Goal: Task Accomplishment & Management: Use online tool/utility

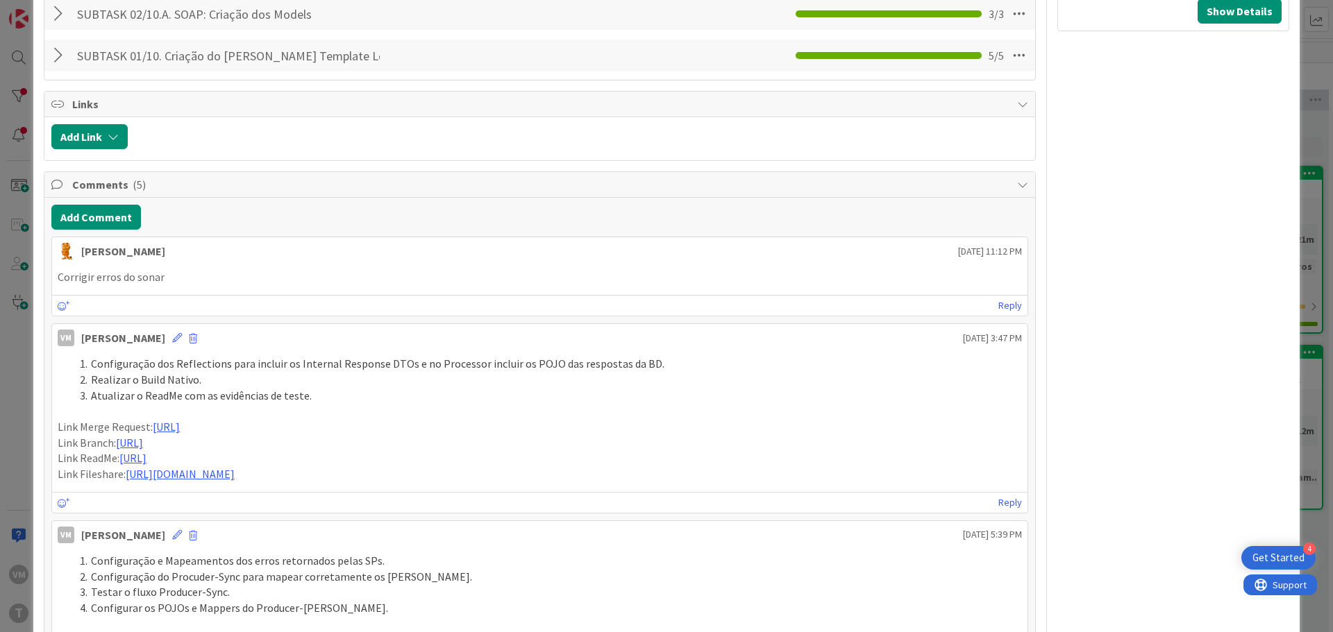
scroll to position [1041, 0]
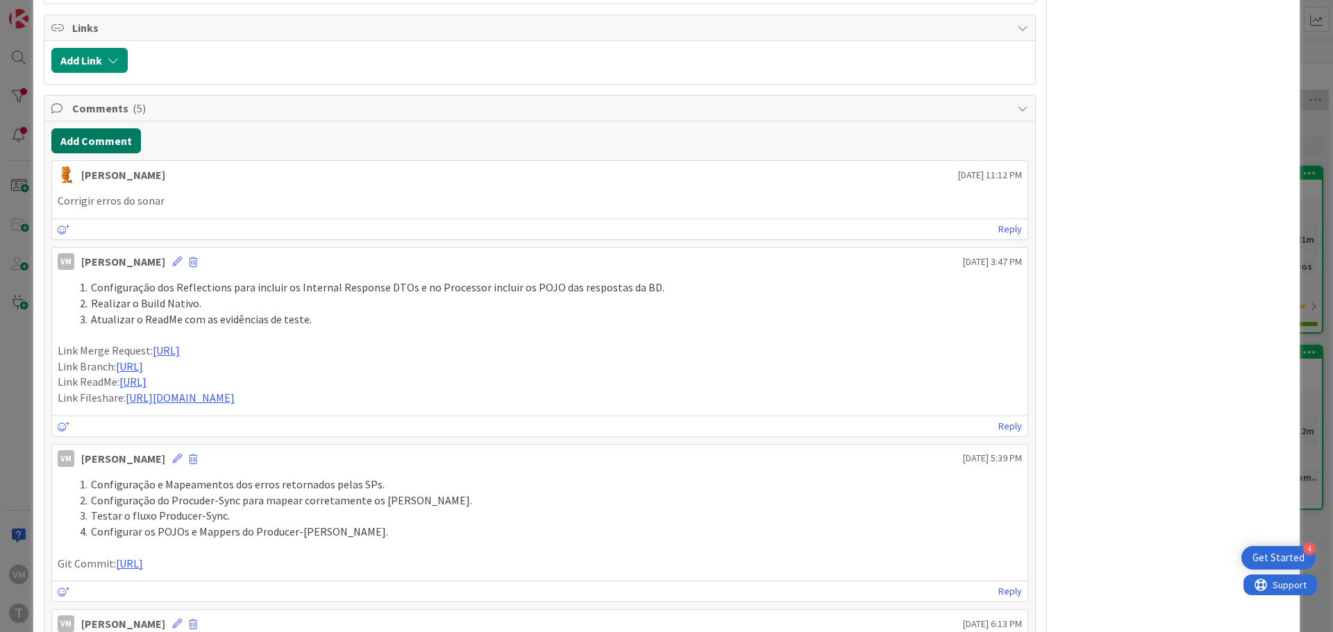
click at [111, 148] on button "Add Comment" at bounding box center [96, 140] width 90 height 25
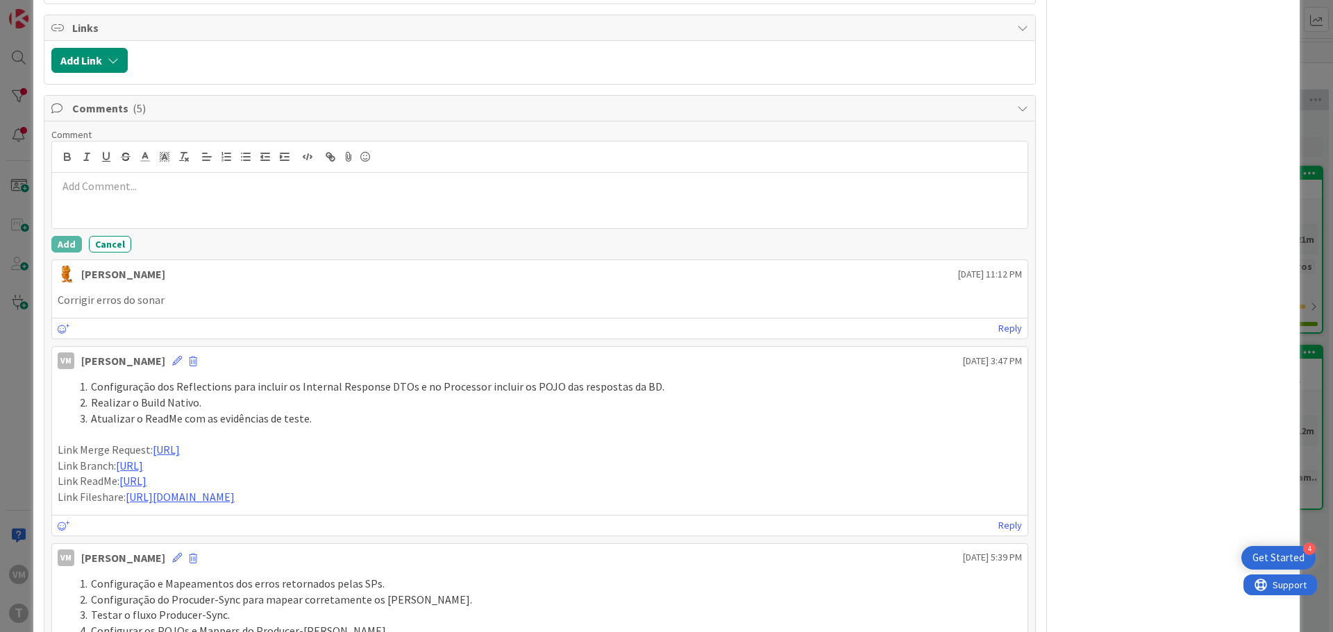
type textarea "x"
click at [223, 162] on icon "button" at bounding box center [226, 157] width 12 height 12
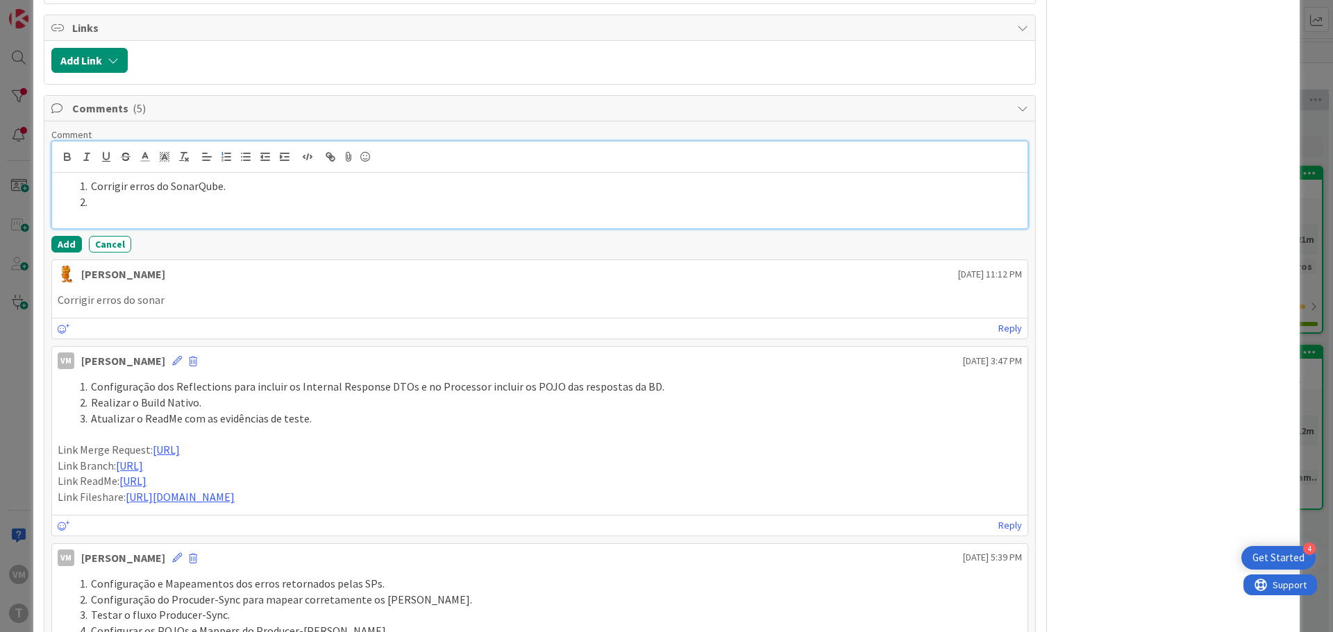
click at [121, 201] on li at bounding box center [548, 202] width 948 height 16
paste div
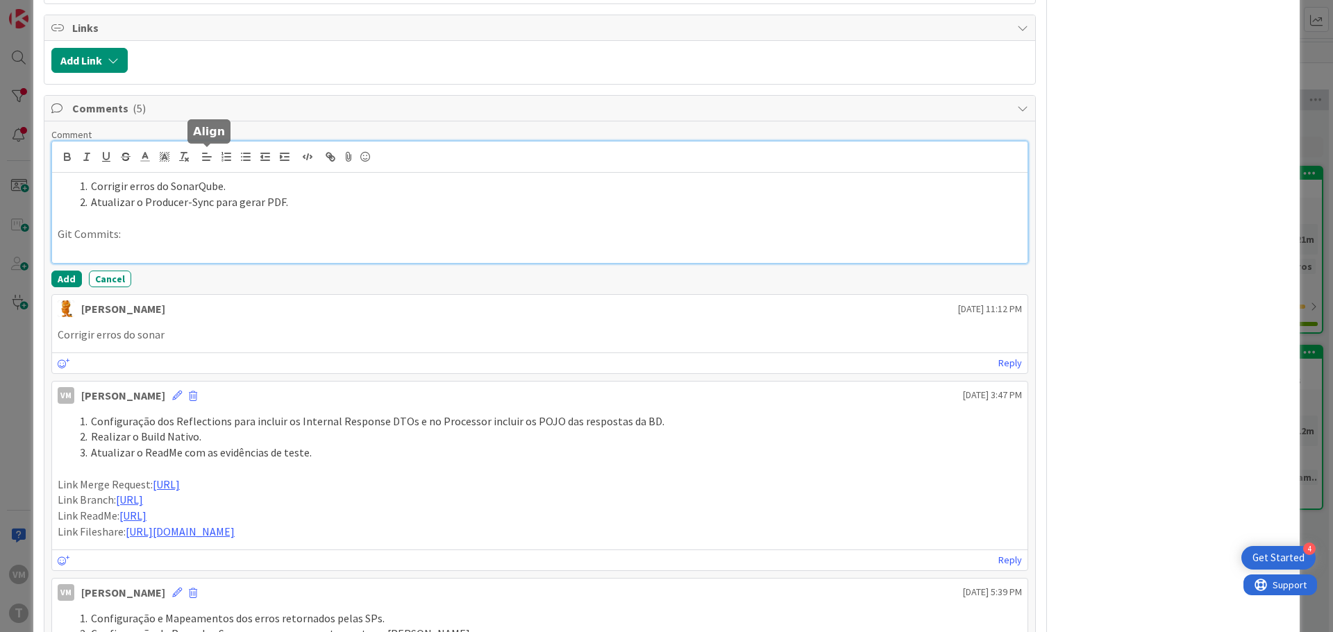
click at [211, 157] on line at bounding box center [207, 157] width 8 height 0
click at [233, 157] on button "button" at bounding box center [226, 157] width 19 height 17
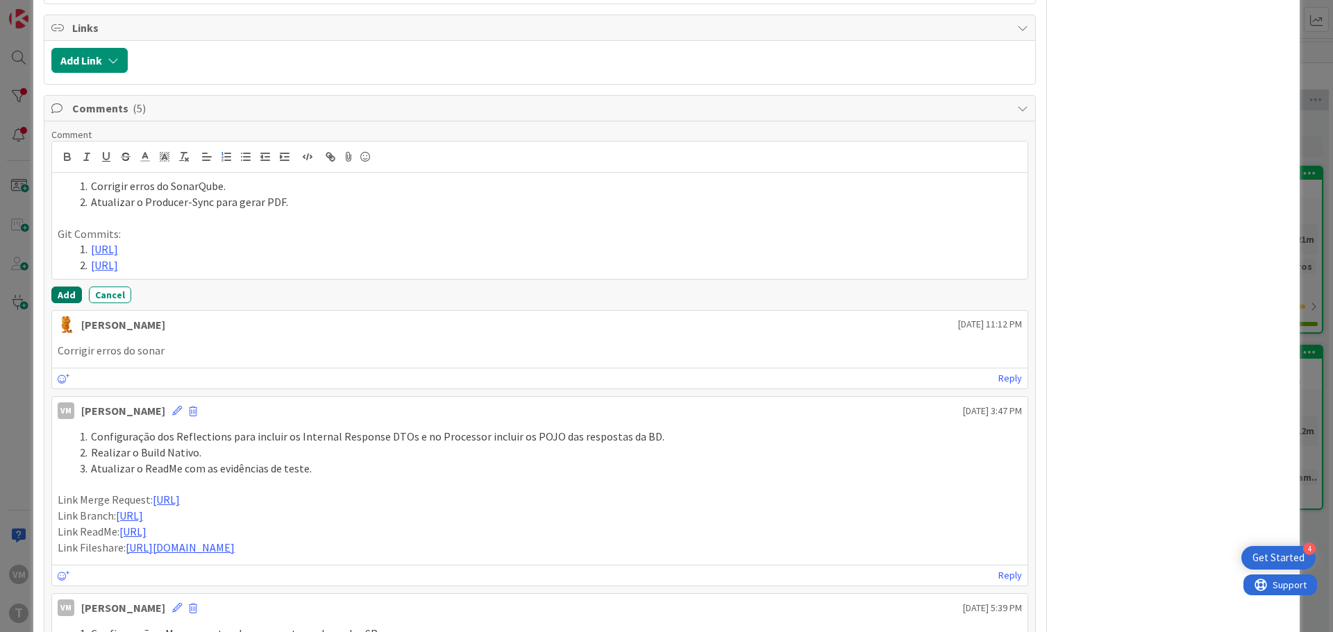
click at [67, 301] on button "Add" at bounding box center [66, 295] width 31 height 17
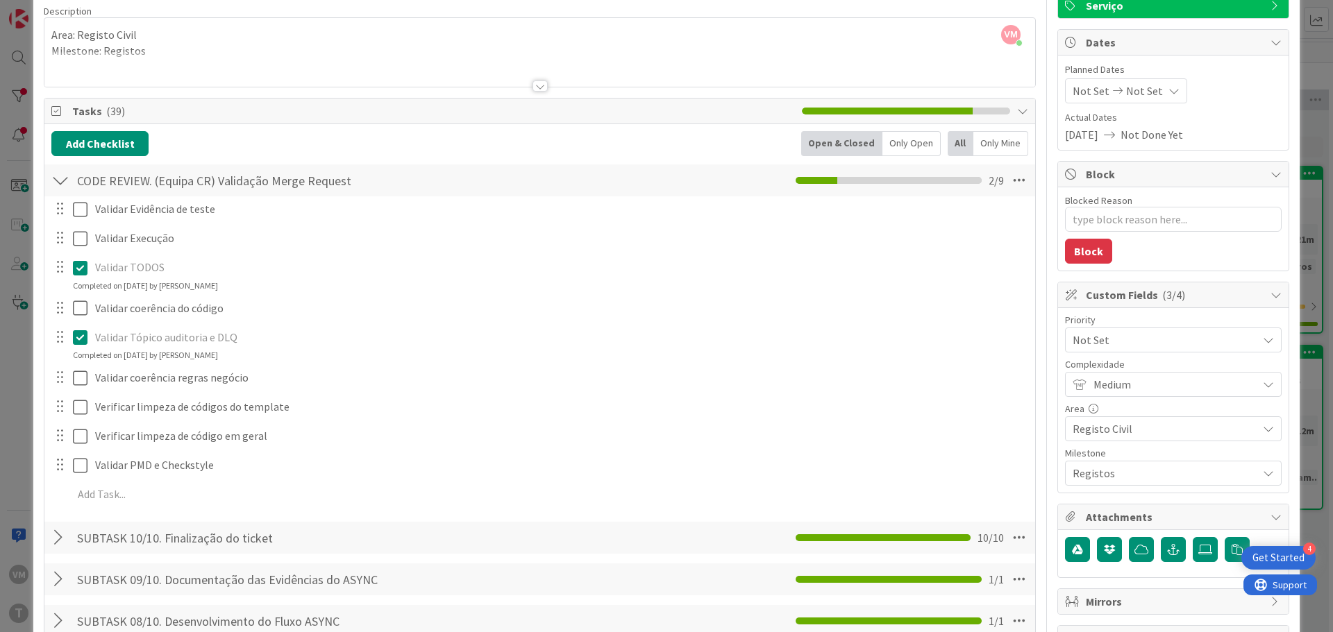
scroll to position [0, 0]
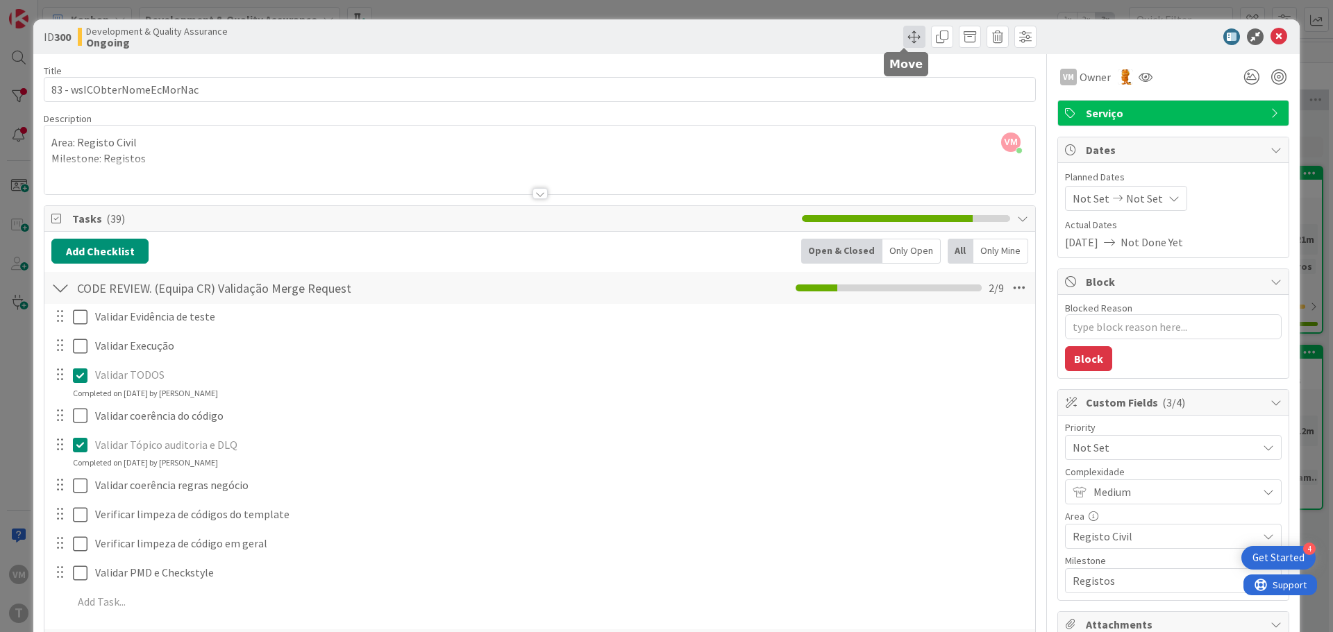
click at [908, 40] on span at bounding box center [914, 37] width 22 height 22
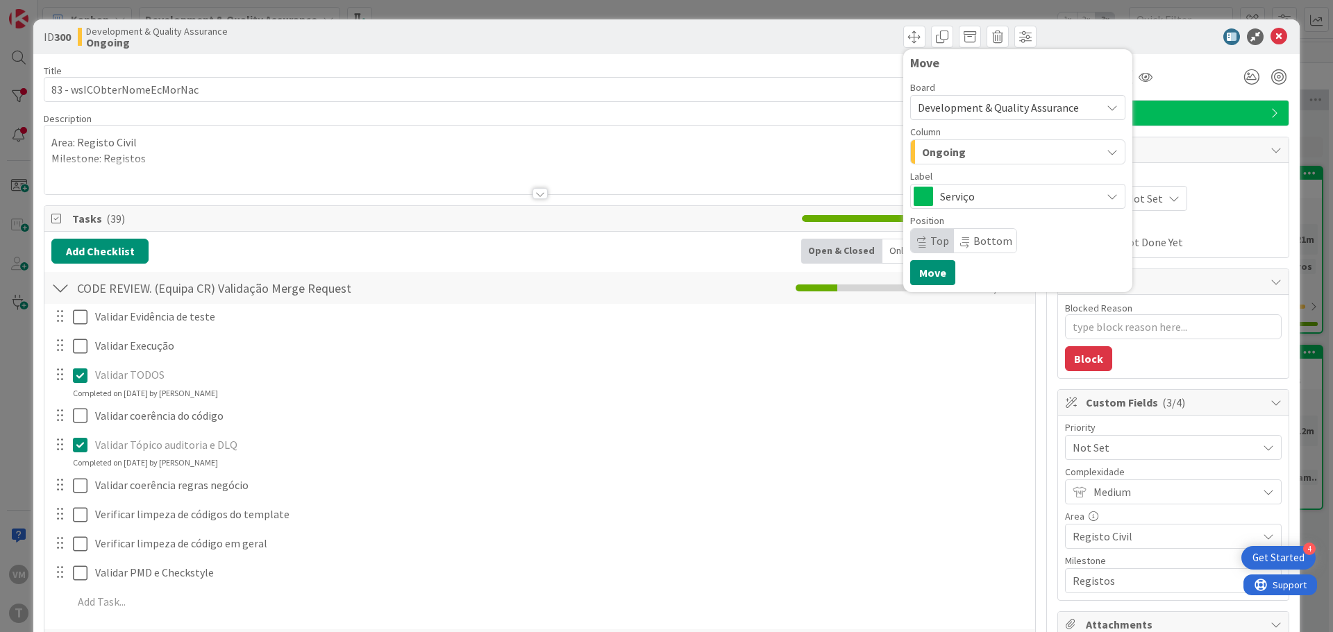
click at [959, 153] on div "Ongoing" at bounding box center [1009, 152] width 183 height 22
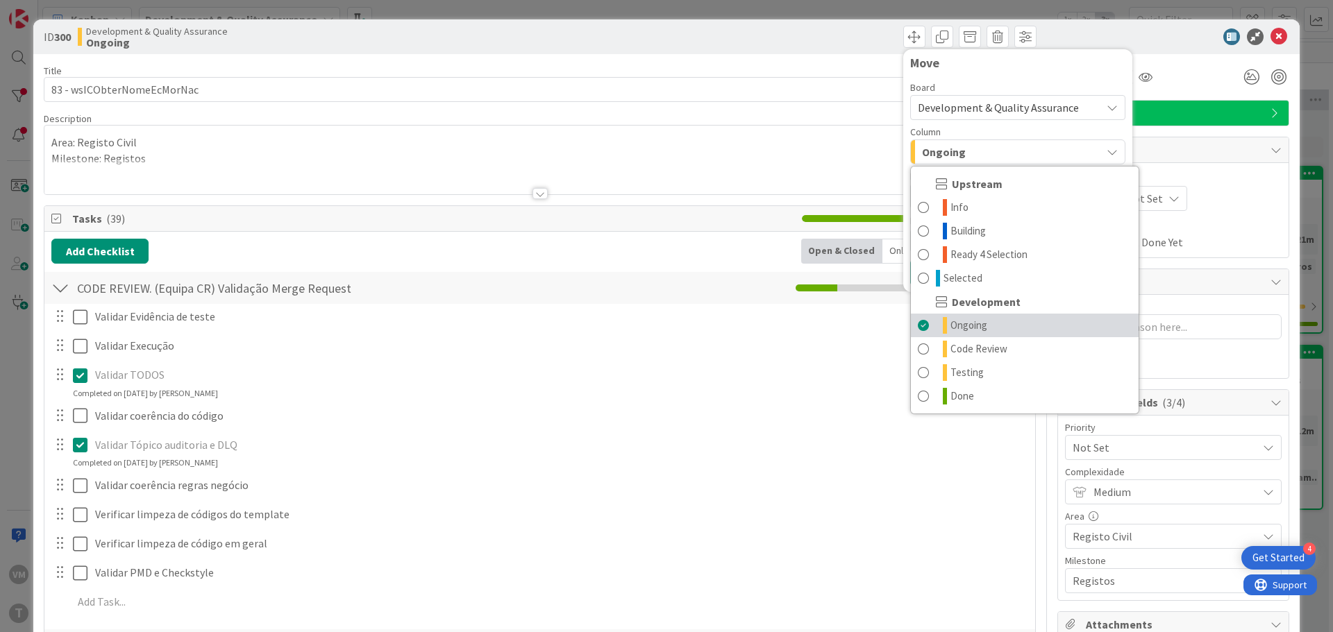
click at [957, 335] on link "Ongoing" at bounding box center [1025, 326] width 228 height 24
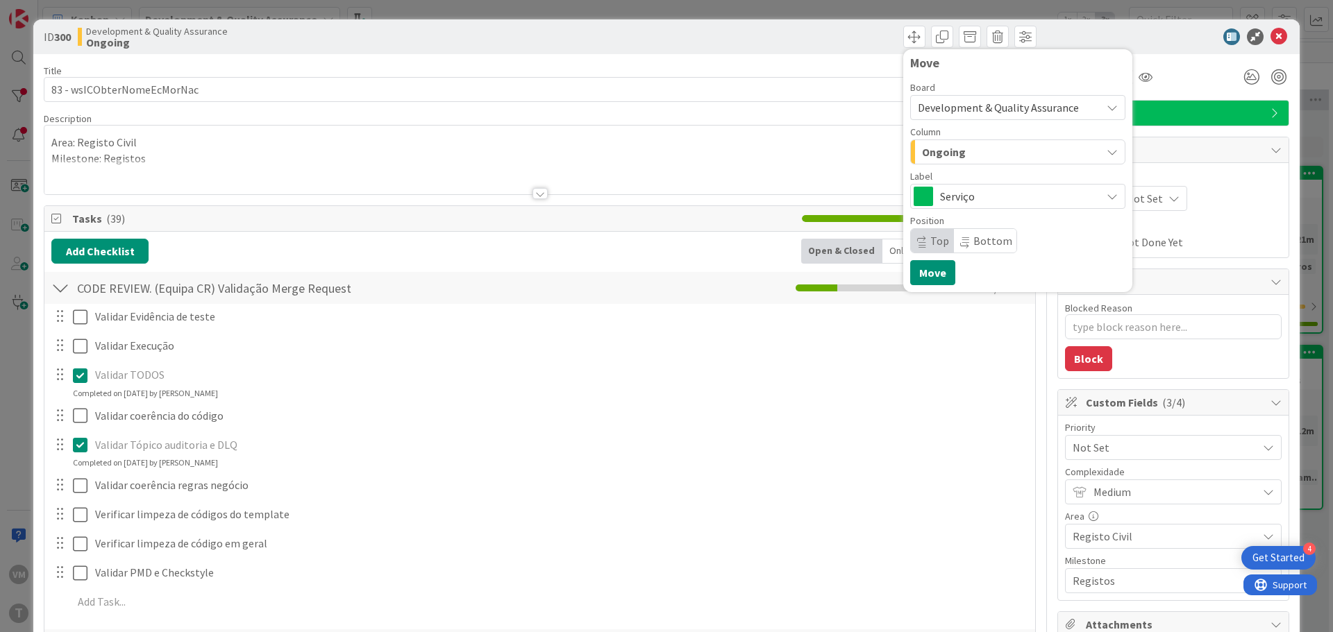
click at [949, 159] on span "Ongoing" at bounding box center [944, 152] width 44 height 18
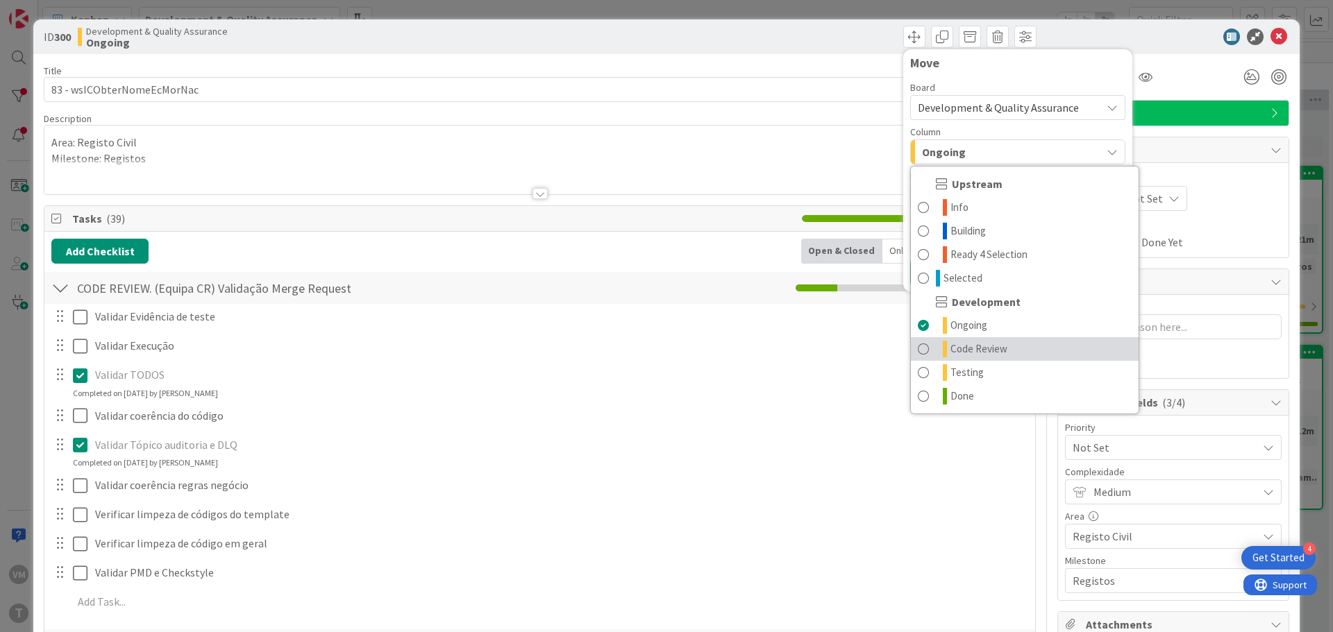
click at [964, 354] on span "Code Review" at bounding box center [978, 349] width 57 height 17
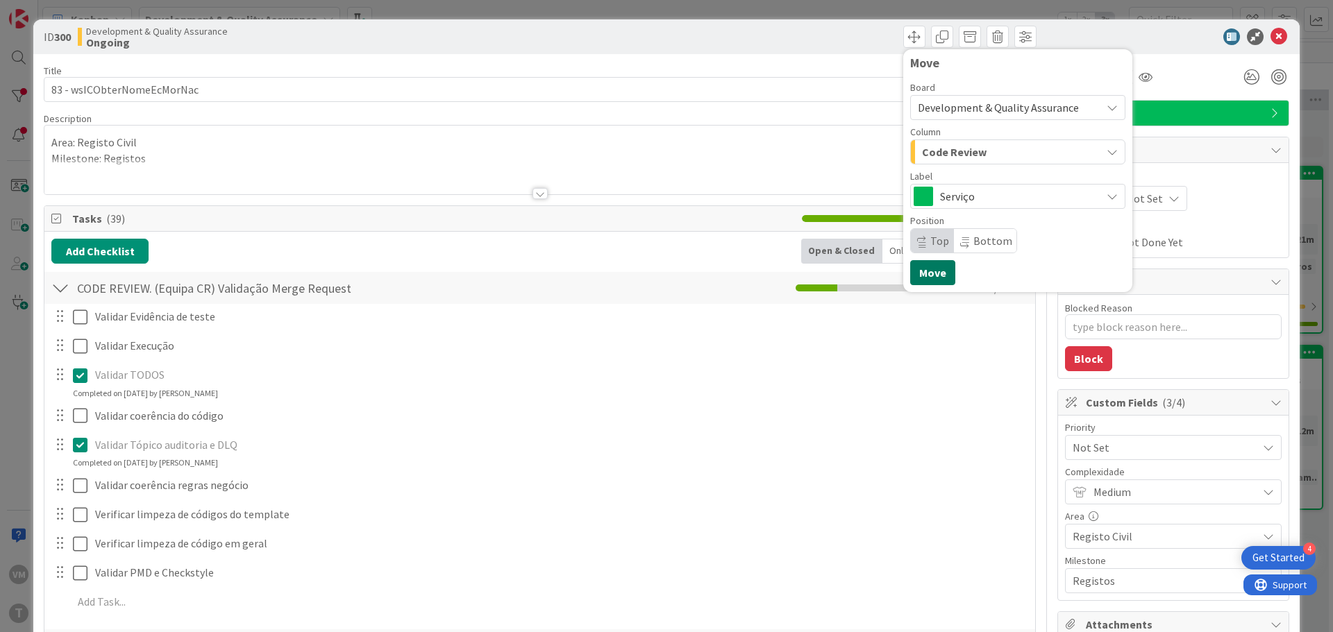
click at [918, 271] on button "Move" at bounding box center [932, 272] width 45 height 25
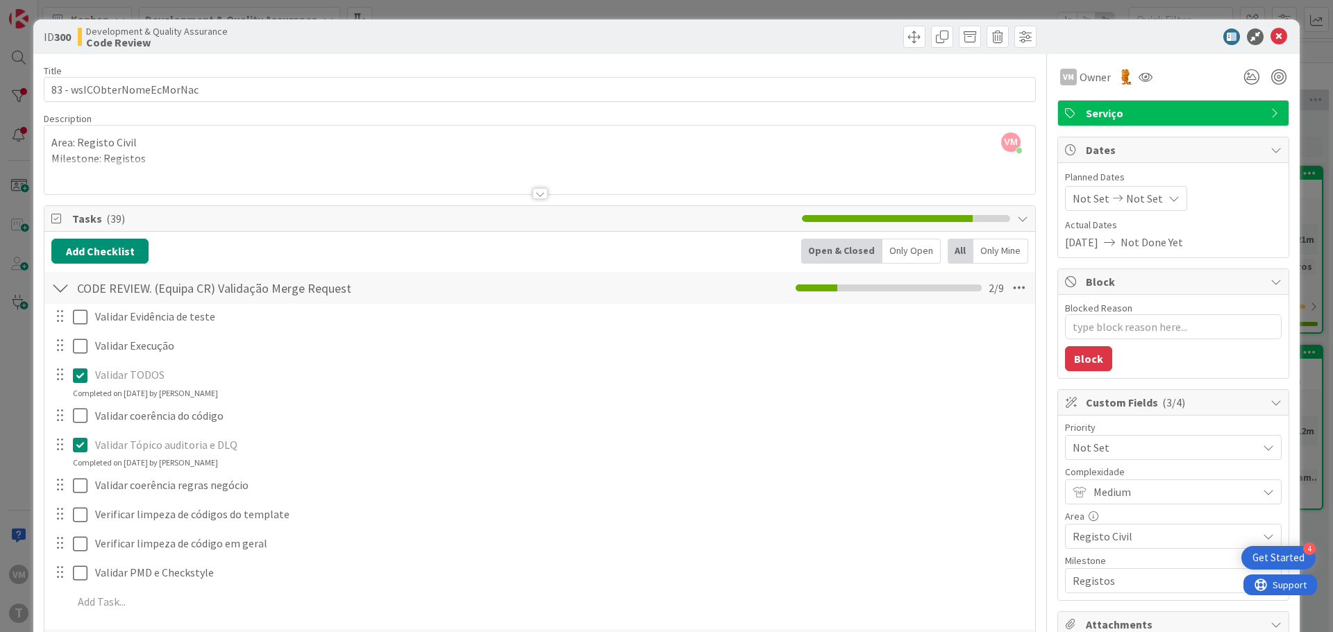
type textarea "x"
click at [1270, 43] on icon at bounding box center [1278, 36] width 17 height 17
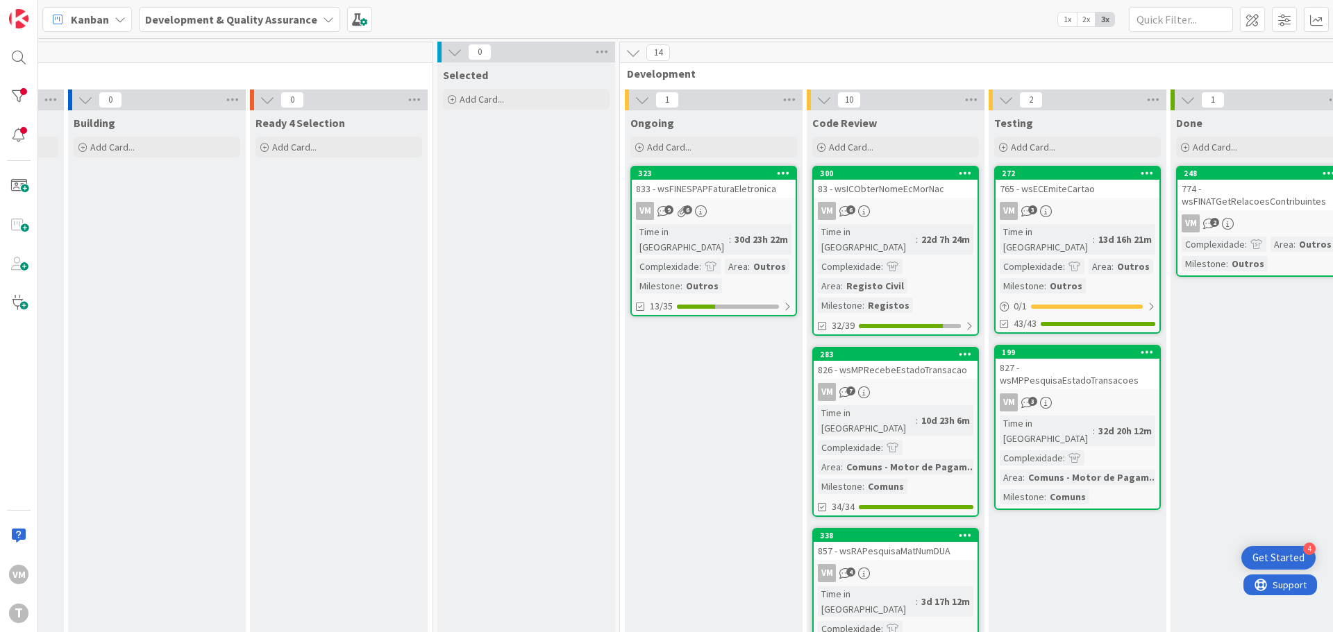
scroll to position [0, 163]
